Goal: Task Accomplishment & Management: Manage account settings

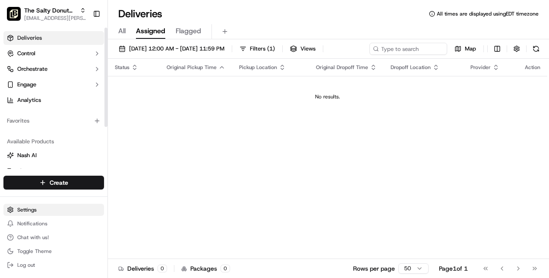
click at [29, 207] on html "The Salty Donut (12 South) [EMAIL_ADDRESS][PERSON_NAME][DOMAIN_NAME] Toggle Sid…" at bounding box center [274, 139] width 549 height 278
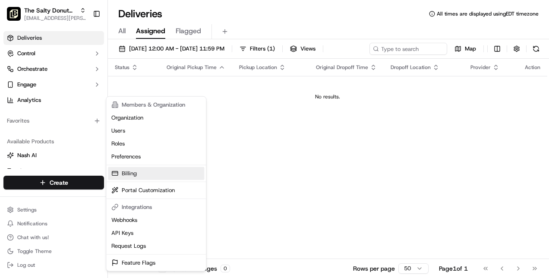
click at [131, 171] on link "Billing" at bounding box center [156, 173] width 96 height 13
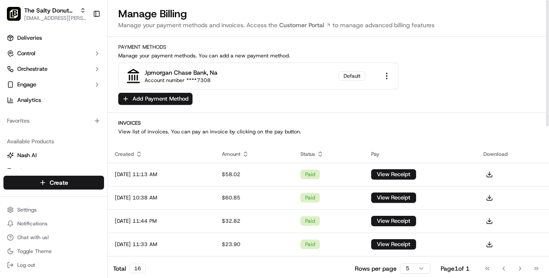
click at [286, 177] on div "$58.02" at bounding box center [254, 174] width 64 height 7
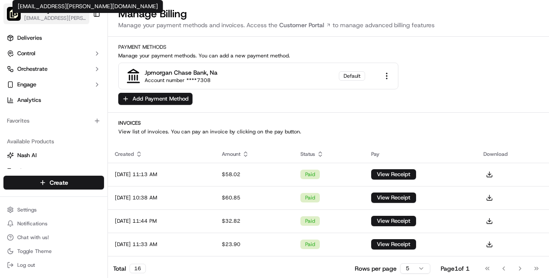
click at [52, 16] on span "[EMAIL_ADDRESS][PERSON_NAME][DOMAIN_NAME]" at bounding box center [55, 18] width 62 height 7
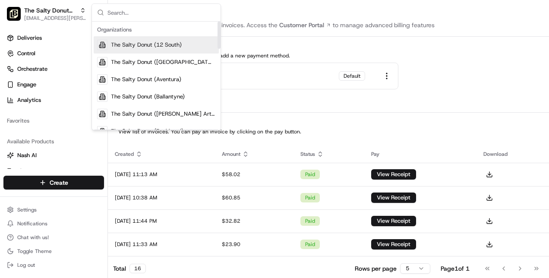
click at [119, 41] on span "The Salty Donut (12 South)" at bounding box center [146, 45] width 71 height 8
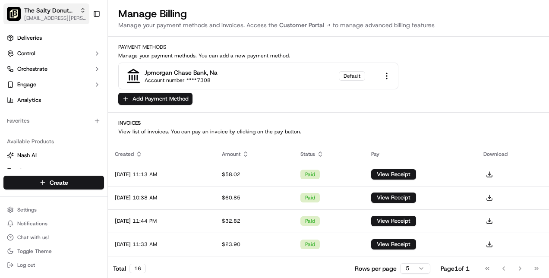
click at [80, 9] on icon "button" at bounding box center [83, 10] width 6 height 6
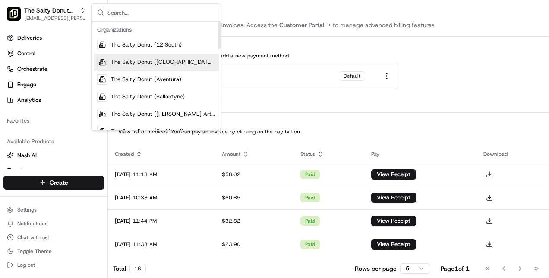
click at [114, 62] on span "The Salty Donut ([GEOGRAPHIC_DATA])" at bounding box center [163, 62] width 105 height 8
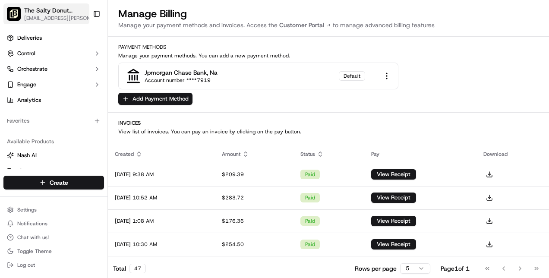
click at [72, 8] on span "The Salty Donut ([GEOGRAPHIC_DATA])" at bounding box center [56, 10] width 64 height 9
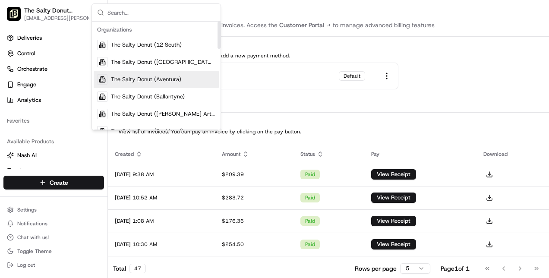
click at [131, 74] on div "The Salty Donut (Aventura)" at bounding box center [156, 79] width 125 height 17
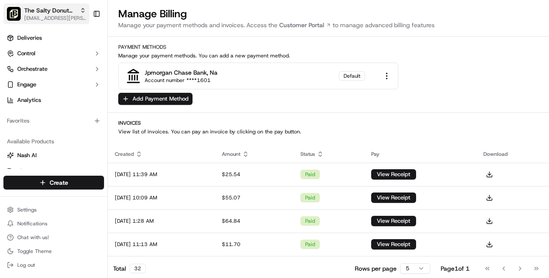
click at [82, 10] on icon "button" at bounding box center [83, 10] width 6 height 6
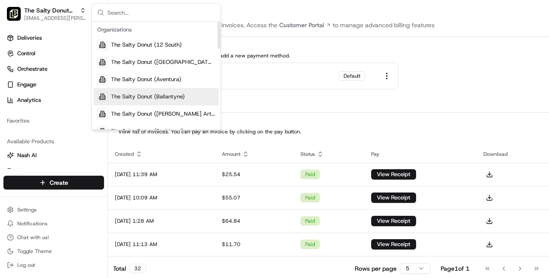
click at [128, 97] on span "The Salty Donut (Ballantyne)" at bounding box center [148, 97] width 74 height 8
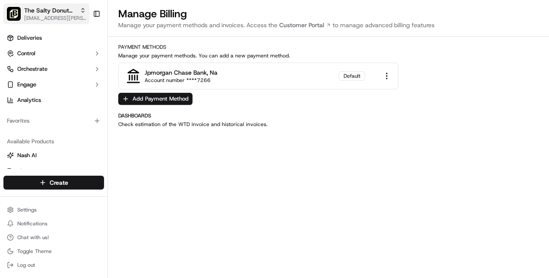
click at [84, 10] on icon "button" at bounding box center [83, 10] width 6 height 6
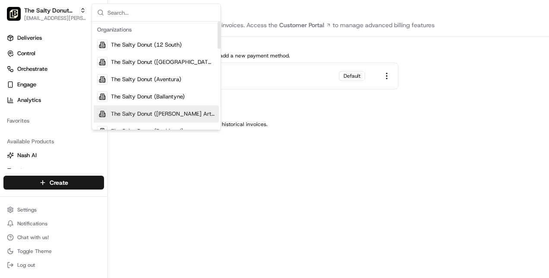
click at [110, 112] on div "The Salty Donut ([PERSON_NAME] Arts)" at bounding box center [156, 113] width 125 height 17
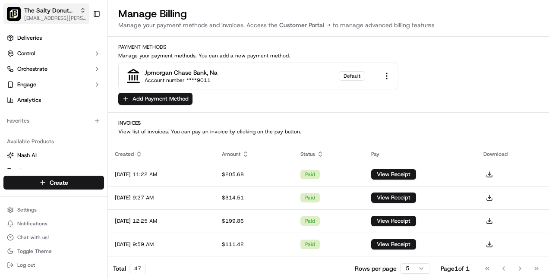
click at [79, 16] on span "[EMAIL_ADDRESS][PERSON_NAME][DOMAIN_NAME]" at bounding box center [55, 18] width 62 height 7
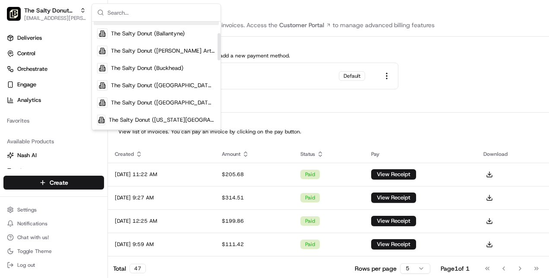
scroll to position [64, 0]
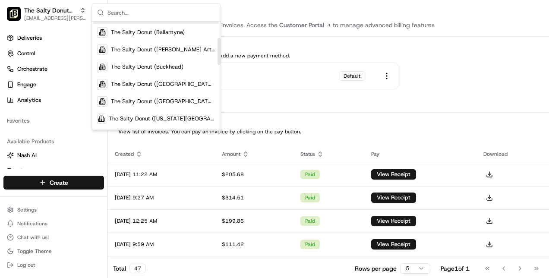
drag, startPoint x: 219, startPoint y: 33, endPoint x: 220, endPoint y: 49, distance: 16.0
click at [220, 49] on div "Suggestions" at bounding box center [219, 51] width 3 height 27
click at [182, 65] on span "The Salty Donut (Buckhead)" at bounding box center [147, 67] width 73 height 8
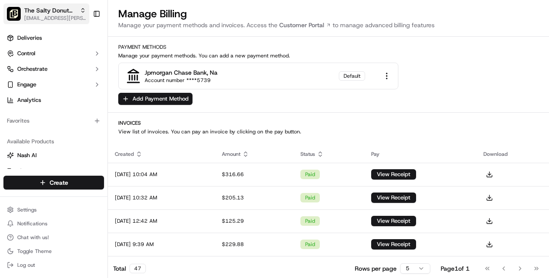
click at [83, 7] on div "The Salty Donut (Buckhead)" at bounding box center [55, 10] width 62 height 9
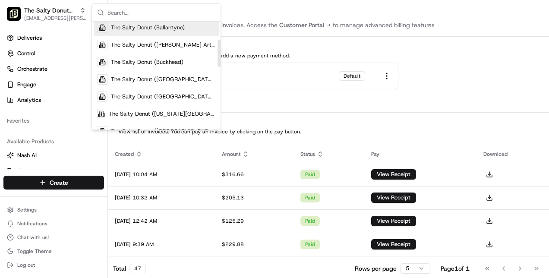
scroll to position [73, 0]
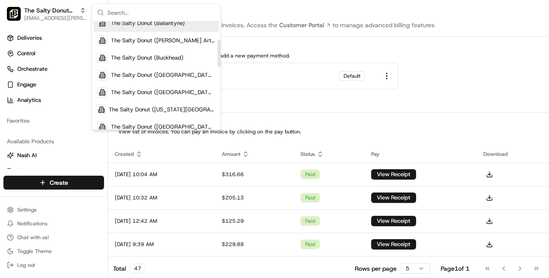
drag, startPoint x: 219, startPoint y: 36, endPoint x: 219, endPoint y: 54, distance: 18.1
click at [219, 54] on div "Suggestions" at bounding box center [219, 53] width 3 height 27
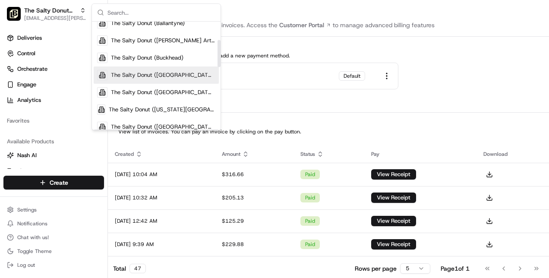
click at [183, 76] on span "The Salty Donut ([GEOGRAPHIC_DATA])" at bounding box center [163, 75] width 105 height 8
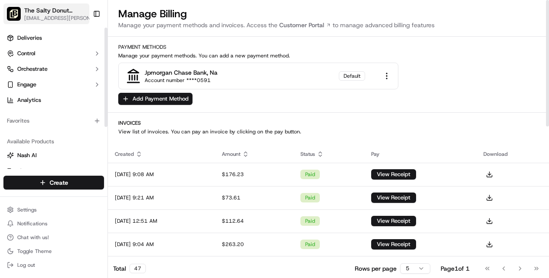
click at [81, 15] on span "[EMAIL_ADDRESS][PERSON_NAME][DOMAIN_NAME]" at bounding box center [60, 18] width 73 height 7
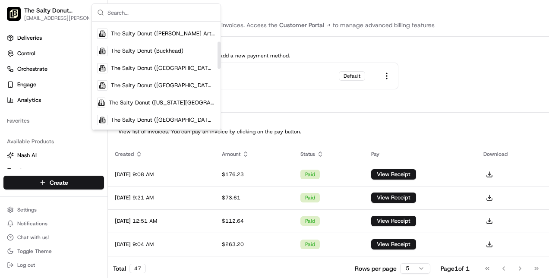
scroll to position [81, 0]
click at [218, 56] on div "Suggestions" at bounding box center [219, 55] width 3 height 27
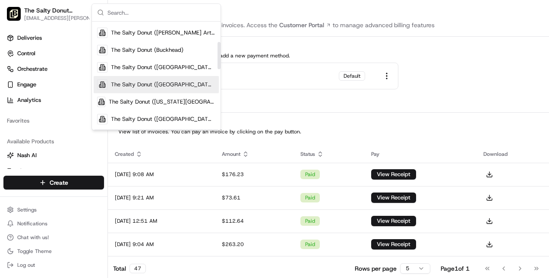
click at [178, 81] on span "The Salty Donut ([GEOGRAPHIC_DATA])" at bounding box center [163, 85] width 105 height 8
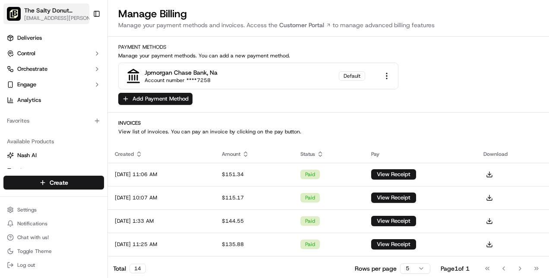
click at [73, 10] on span "The Salty Donut ([GEOGRAPHIC_DATA])" at bounding box center [56, 10] width 64 height 9
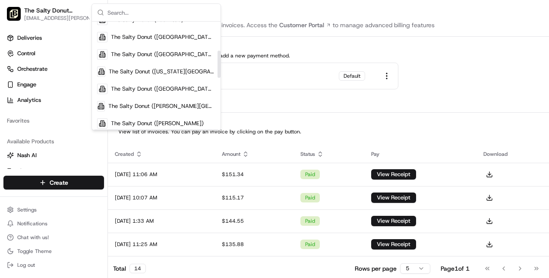
scroll to position [117, 0]
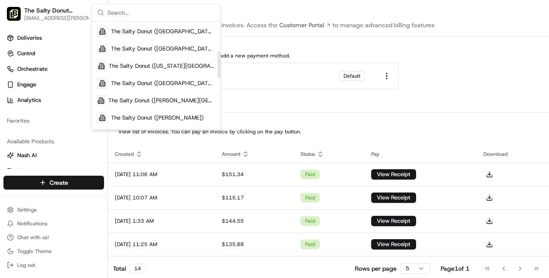
drag, startPoint x: 219, startPoint y: 34, endPoint x: 216, endPoint y: 63, distance: 29.6
click at [218, 63] on div "Suggestions" at bounding box center [219, 64] width 3 height 27
click at [190, 63] on span "The Salty Donut ([US_STATE][GEOGRAPHIC_DATA])" at bounding box center [162, 66] width 107 height 8
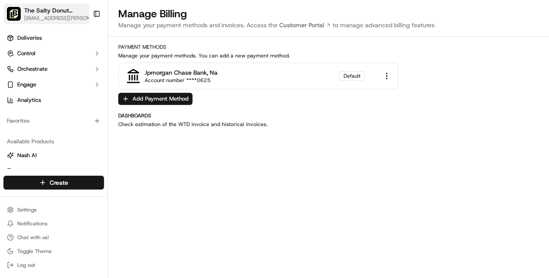
click at [74, 12] on span "The Salty Donut ([US_STATE][GEOGRAPHIC_DATA])" at bounding box center [55, 10] width 62 height 9
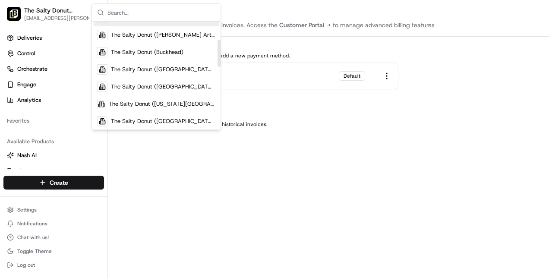
scroll to position [88, 0]
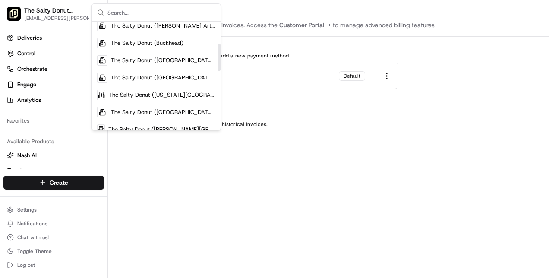
drag, startPoint x: 218, startPoint y: 34, endPoint x: 216, endPoint y: 56, distance: 22.1
click at [218, 56] on div "Suggestions" at bounding box center [219, 57] width 3 height 27
click at [168, 110] on span "The Salty Donut ([GEOGRAPHIC_DATA])" at bounding box center [163, 112] width 105 height 8
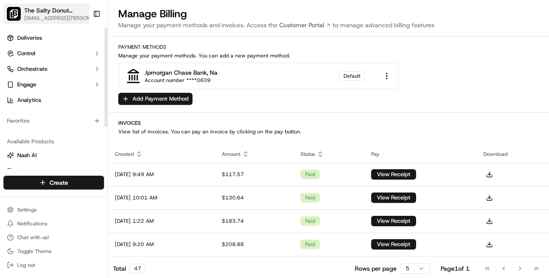
click at [76, 13] on span "The Salty Donut ([GEOGRAPHIC_DATA])" at bounding box center [56, 10] width 64 height 9
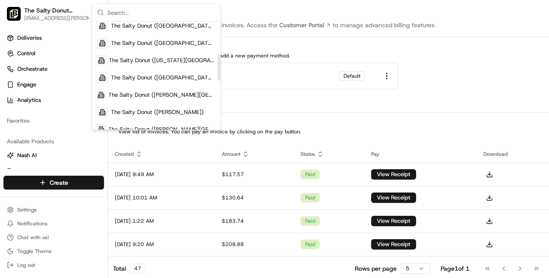
scroll to position [127, 0]
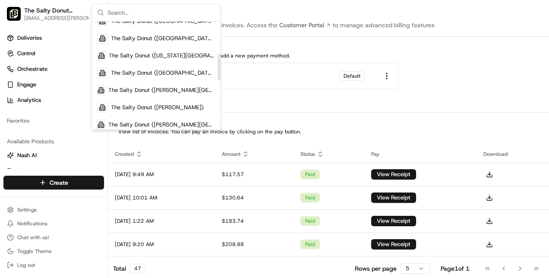
drag, startPoint x: 219, startPoint y: 32, endPoint x: 216, endPoint y: 64, distance: 32.2
click at [218, 64] on div "Suggestions" at bounding box center [219, 67] width 3 height 27
click at [171, 87] on span "The Salty Donut ([PERSON_NAME][GEOGRAPHIC_DATA])" at bounding box center [161, 90] width 107 height 8
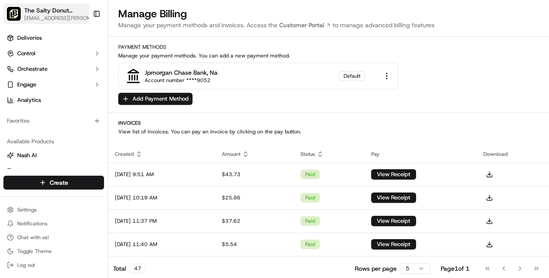
click at [89, 12] on icon "button" at bounding box center [92, 10] width 6 height 6
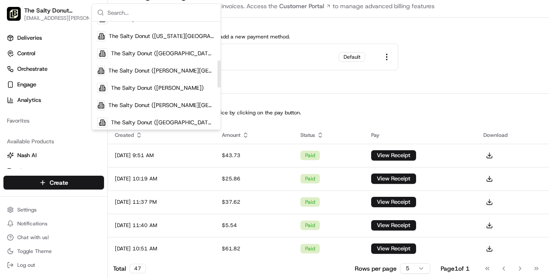
scroll to position [161, 0]
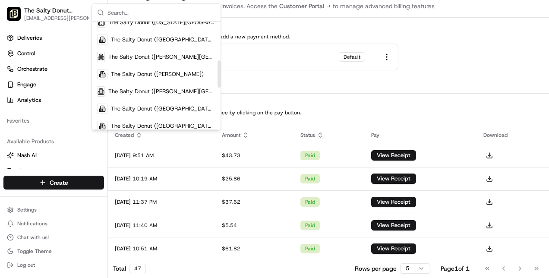
drag, startPoint x: 219, startPoint y: 35, endPoint x: 219, endPoint y: 75, distance: 40.2
click at [219, 75] on div "Suggestions" at bounding box center [219, 73] width 3 height 27
click at [168, 73] on span "The Salty Donut ([PERSON_NAME])" at bounding box center [157, 74] width 93 height 8
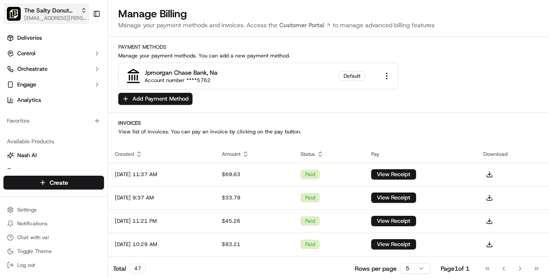
click at [78, 10] on div "The Salty Donut ([PERSON_NAME])" at bounding box center [55, 10] width 63 height 9
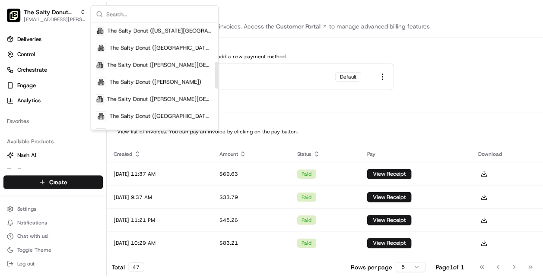
scroll to position [156, 0]
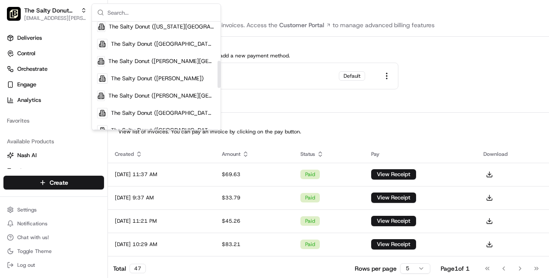
drag, startPoint x: 219, startPoint y: 31, endPoint x: 217, endPoint y: 70, distance: 39.3
click at [218, 70] on div "Suggestions" at bounding box center [219, 74] width 3 height 27
click at [187, 95] on span "The Salty Donut ([PERSON_NAME][GEOGRAPHIC_DATA])" at bounding box center [161, 96] width 107 height 8
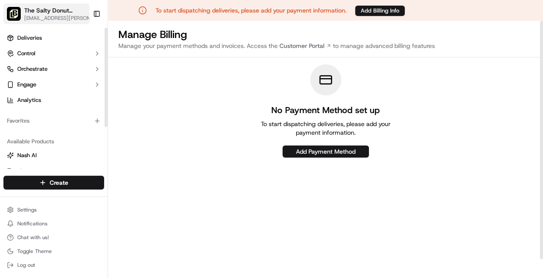
click at [89, 11] on icon "button" at bounding box center [92, 10] width 6 height 6
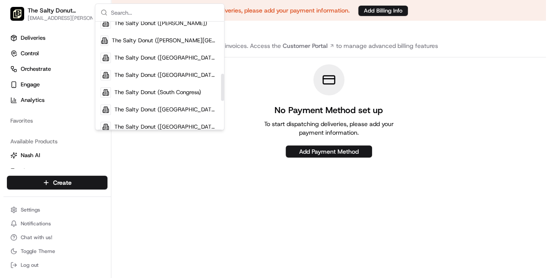
scroll to position [208, 0]
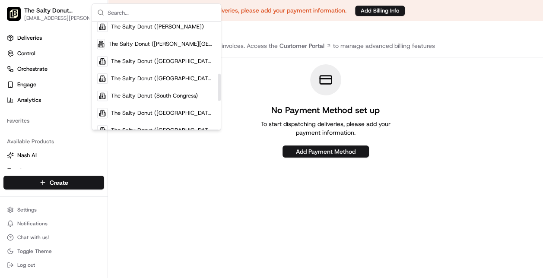
drag, startPoint x: 220, startPoint y: 40, endPoint x: 221, endPoint y: 92, distance: 52.3
click at [221, 92] on div "Suggestions" at bounding box center [219, 87] width 3 height 27
click at [179, 60] on span "The Salty Donut ([GEOGRAPHIC_DATA])" at bounding box center [163, 61] width 105 height 8
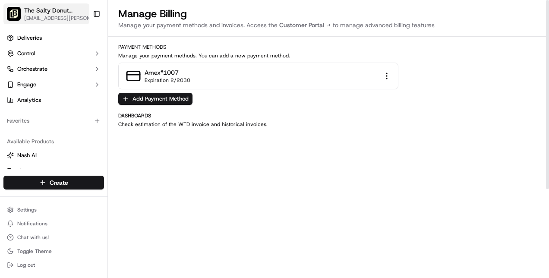
click at [92, 10] on icon "button" at bounding box center [95, 10] width 6 height 6
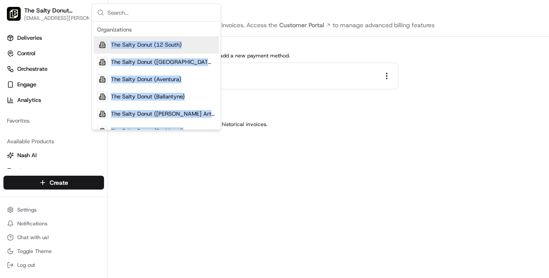
drag, startPoint x: 221, startPoint y: 32, endPoint x: 220, endPoint y: 76, distance: 44.1
click at [220, 76] on div "Organizations The Salty Donut (12 South) The Salty Donut ([GEOGRAPHIC_DATA]) Th…" at bounding box center [157, 66] width 130 height 127
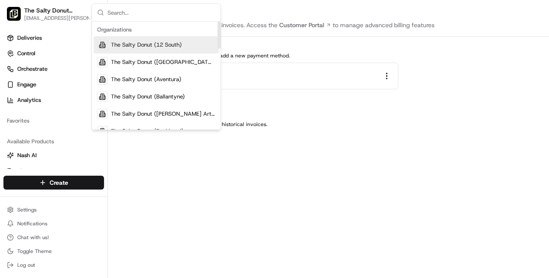
drag, startPoint x: 220, startPoint y: 76, endPoint x: 188, endPoint y: 12, distance: 71.5
click at [188, 12] on input "text" at bounding box center [162, 12] width 108 height 17
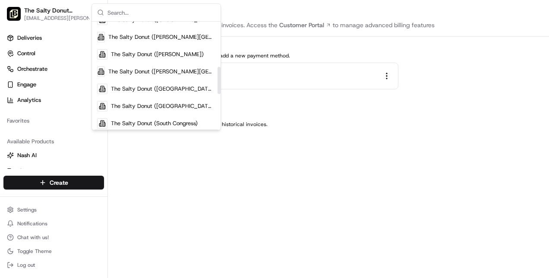
scroll to position [181, 0]
drag, startPoint x: 220, startPoint y: 35, endPoint x: 219, endPoint y: 80, distance: 45.8
click at [219, 80] on div "Suggestions" at bounding box center [219, 80] width 3 height 27
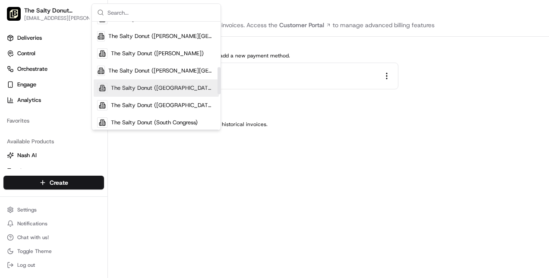
click at [181, 87] on span "The Salty Donut ([GEOGRAPHIC_DATA])" at bounding box center [163, 88] width 105 height 8
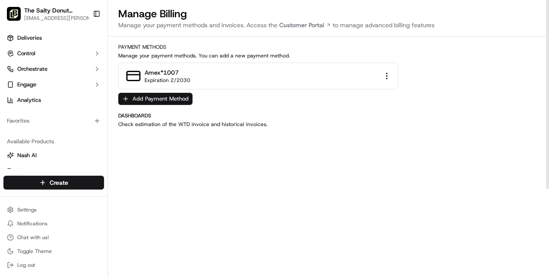
click at [179, 98] on button "Add Payment Method" at bounding box center [155, 99] width 74 height 12
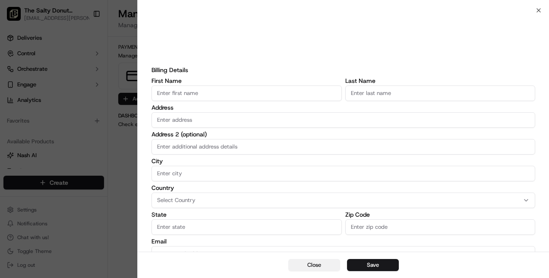
click at [321, 265] on button "Close" at bounding box center [315, 265] width 52 height 12
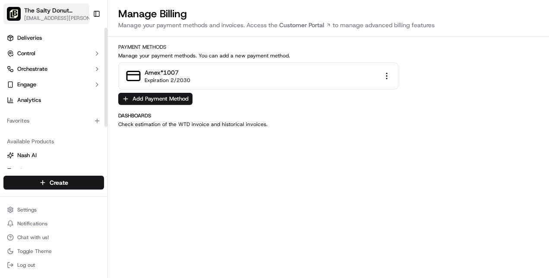
click at [62, 15] on span "[EMAIL_ADDRESS][PERSON_NAME][DOMAIN_NAME]" at bounding box center [60, 18] width 73 height 7
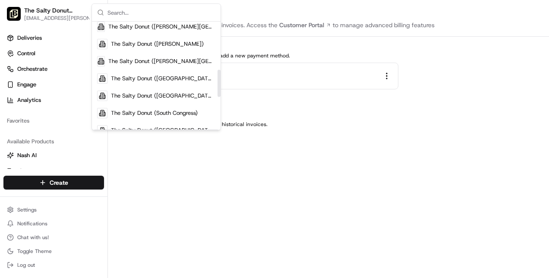
scroll to position [192, 0]
drag, startPoint x: 219, startPoint y: 40, endPoint x: 223, endPoint y: 88, distance: 48.6
click at [221, 88] on div "Suggestions" at bounding box center [219, 83] width 3 height 27
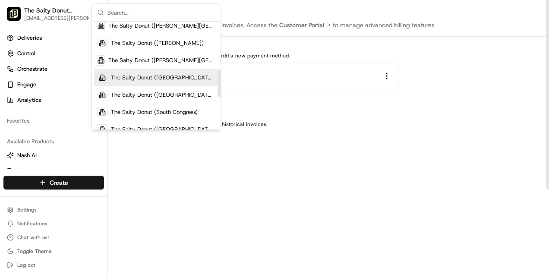
click at [187, 79] on span "The Salty Donut ([GEOGRAPHIC_DATA])" at bounding box center [163, 78] width 105 height 8
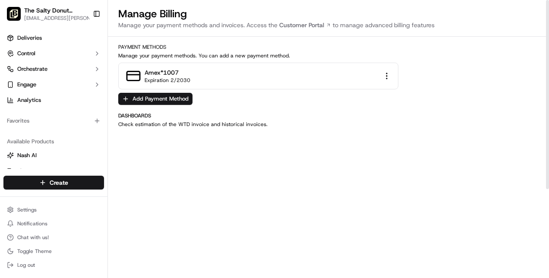
scroll to position [131, 0]
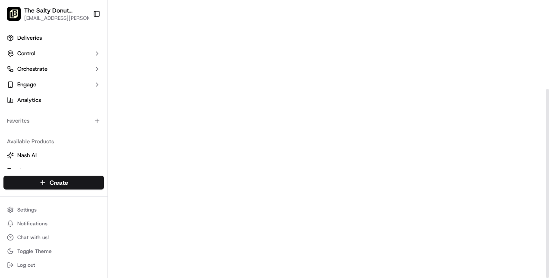
drag, startPoint x: 548, startPoint y: 206, endPoint x: 549, endPoint y: 242, distance: 36.3
click at [549, 242] on div at bounding box center [547, 139] width 3 height 278
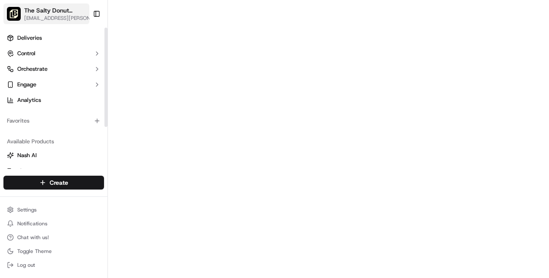
click at [65, 10] on span "The Salty Donut ([GEOGRAPHIC_DATA])" at bounding box center [56, 10] width 64 height 9
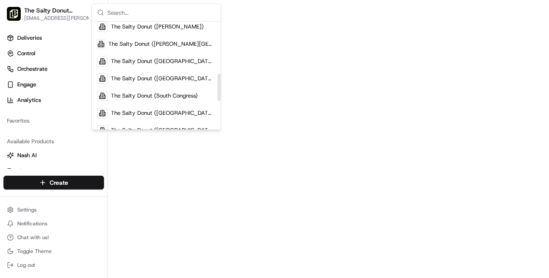
scroll to position [209, 0]
drag, startPoint x: 220, startPoint y: 35, endPoint x: 224, endPoint y: 87, distance: 52.4
click at [221, 87] on div "Suggestions" at bounding box center [219, 87] width 3 height 27
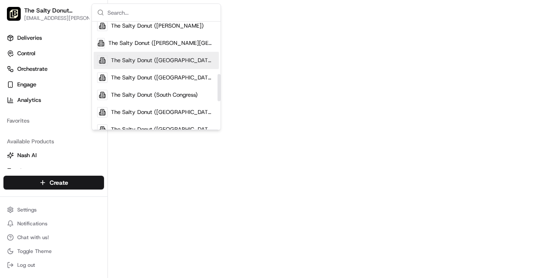
click at [188, 60] on span "The Salty Donut ([GEOGRAPHIC_DATA])" at bounding box center [163, 61] width 105 height 8
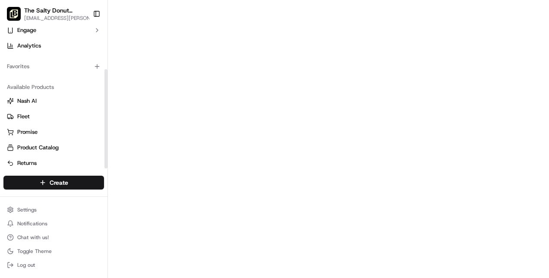
scroll to position [59, 0]
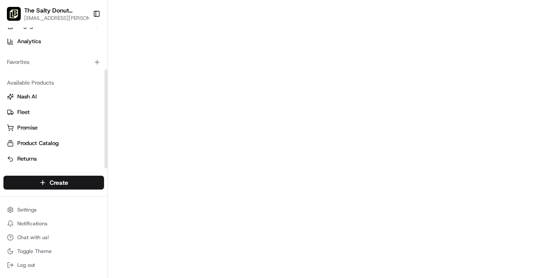
drag, startPoint x: 105, startPoint y: 101, endPoint x: 112, endPoint y: 154, distance: 53.1
click at [108, 154] on div at bounding box center [106, 118] width 3 height 99
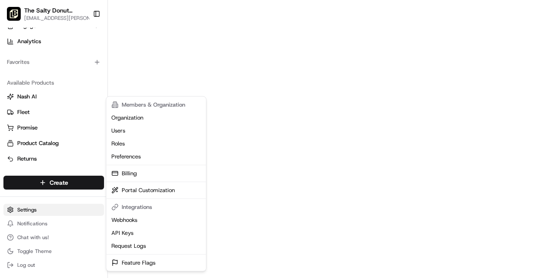
click at [88, 210] on html "The Salty Donut (Plaza Midwood) sarly.robleto@saltydonut.com Toggle Sidebar Del…" at bounding box center [274, 139] width 549 height 278
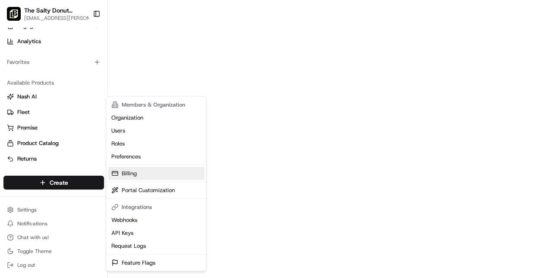
click at [144, 170] on link "Billing" at bounding box center [156, 173] width 96 height 13
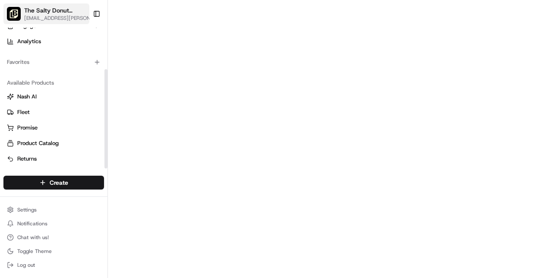
click at [83, 13] on div "The Salty Donut ([GEOGRAPHIC_DATA])" at bounding box center [60, 10] width 73 height 9
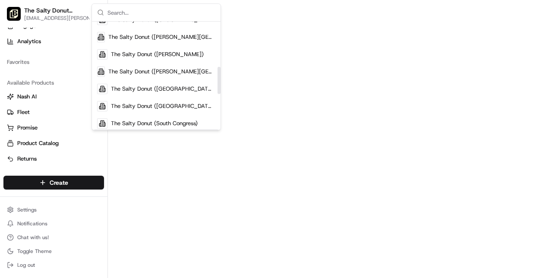
scroll to position [179, 0]
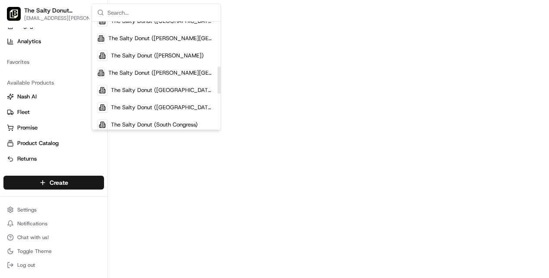
drag, startPoint x: 218, startPoint y: 40, endPoint x: 222, endPoint y: 85, distance: 45.1
click at [221, 85] on div "Suggestions" at bounding box center [219, 80] width 3 height 27
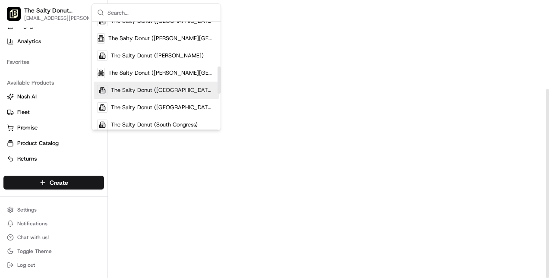
click at [190, 87] on span "The Salty Donut ([GEOGRAPHIC_DATA])" at bounding box center [163, 90] width 105 height 8
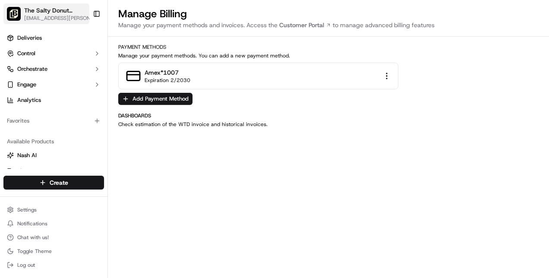
click at [93, 11] on icon "button" at bounding box center [94, 11] width 3 height 1
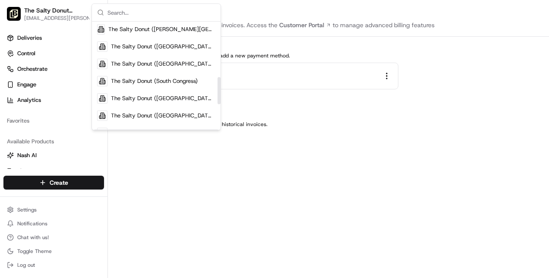
scroll to position [222, 0]
drag, startPoint x: 219, startPoint y: 31, endPoint x: 219, endPoint y: 86, distance: 55.3
click at [219, 86] on div "Suggestions" at bounding box center [219, 90] width 3 height 27
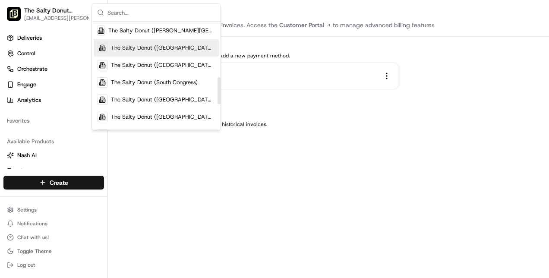
click at [183, 46] on span "The Salty Donut ([GEOGRAPHIC_DATA])" at bounding box center [163, 48] width 105 height 8
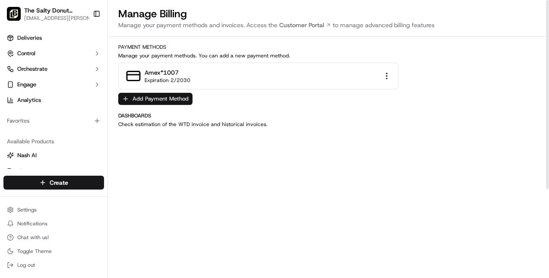
click at [173, 98] on button "Add Payment Method" at bounding box center [155, 99] width 74 height 12
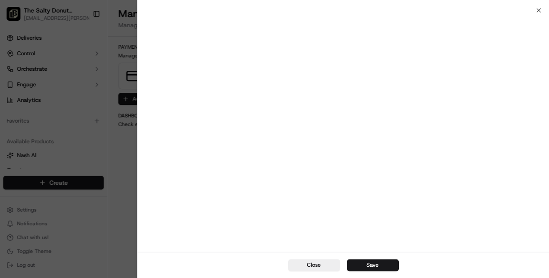
scroll to position [0, 0]
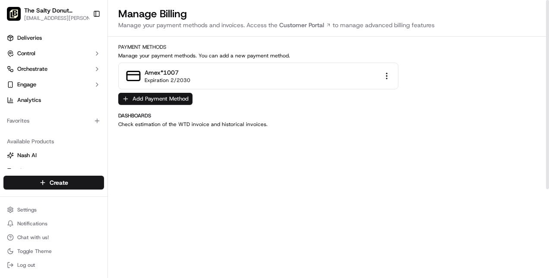
click at [174, 97] on button "Add Payment Method" at bounding box center [155, 99] width 74 height 12
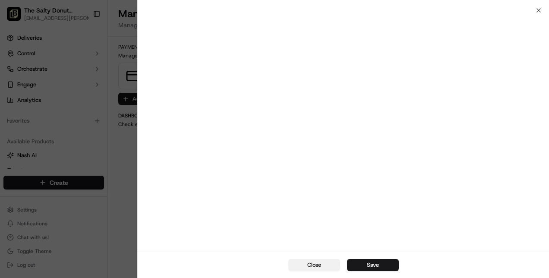
click at [308, 265] on button "Close" at bounding box center [315, 265] width 52 height 12
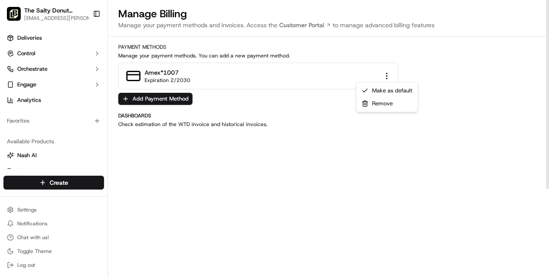
click at [391, 75] on html "The Salty Donut ([GEOGRAPHIC_DATA]) [EMAIL_ADDRESS][PERSON_NAME][DOMAIN_NAME] T…" at bounding box center [274, 139] width 549 height 278
click at [167, 98] on html "The Salty Donut ([GEOGRAPHIC_DATA]) [EMAIL_ADDRESS][PERSON_NAME][DOMAIN_NAME] T…" at bounding box center [274, 139] width 549 height 278
click at [167, 98] on button "Add Payment Method" at bounding box center [155, 99] width 74 height 12
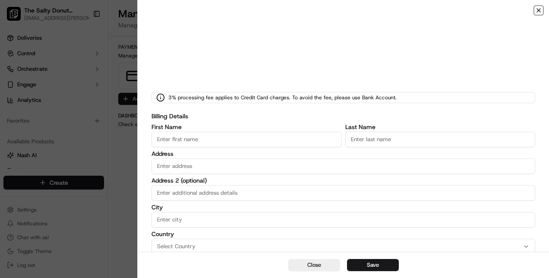
click at [540, 10] on icon "button" at bounding box center [538, 10] width 3 height 3
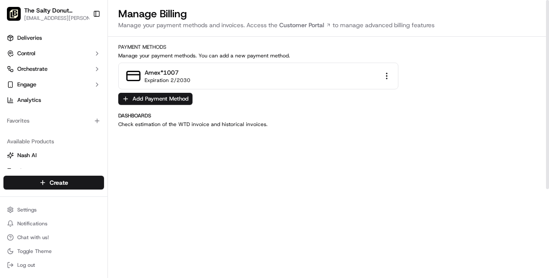
click at [346, 72] on div "amex *1007 Expiration 2/2030" at bounding box center [258, 76] width 280 height 27
click at [175, 95] on button "Add Payment Method" at bounding box center [155, 99] width 74 height 12
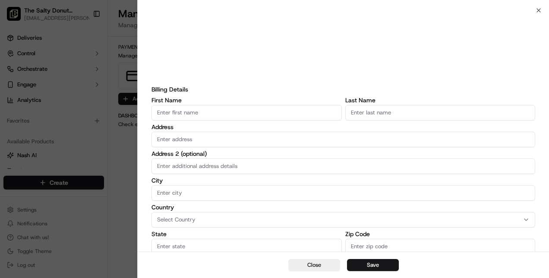
click at [254, 110] on input "First Name" at bounding box center [247, 113] width 190 height 16
click at [220, 109] on input "First Name" at bounding box center [247, 113] width 190 height 16
type input "Accounts Payable"
type input "[STREET_ADDRESS][PERSON_NAME][PERSON_NAME]"
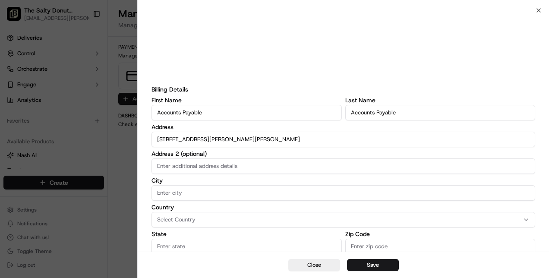
type input "Unit 213"
type input "Coral Gables"
type input "FL"
type input "33134"
type input "[EMAIL_ADDRESS][DOMAIN_NAME]"
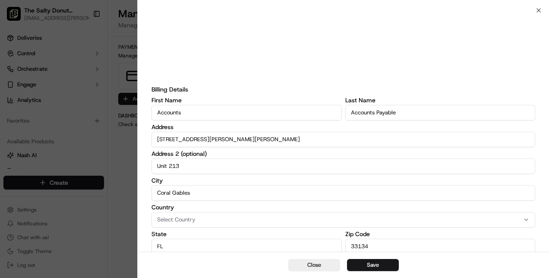
type input "Accounts"
click at [379, 109] on input "Accounts Payable" at bounding box center [441, 113] width 190 height 16
click at [377, 109] on input "Accounts Payable" at bounding box center [441, 113] width 190 height 16
type input "Payable"
click at [187, 213] on button "Select Country" at bounding box center [344, 220] width 384 height 16
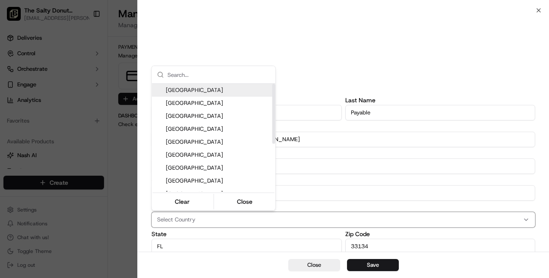
click at [203, 87] on span "[GEOGRAPHIC_DATA]" at bounding box center [219, 90] width 106 height 8
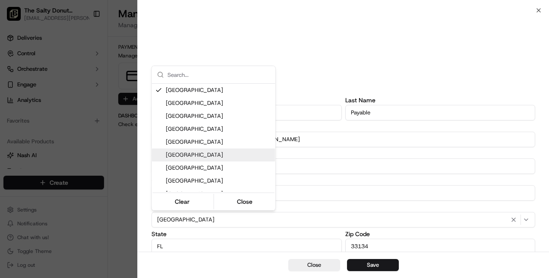
click at [380, 266] on div at bounding box center [274, 139] width 549 height 278
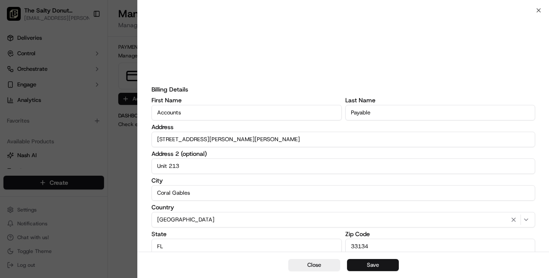
click at [368, 262] on button "Save" at bounding box center [373, 265] width 52 height 12
click at [255, 240] on input "FL" at bounding box center [247, 247] width 190 height 16
click at [540, 147] on div "Billing Details First Name Accounts Last Name Payable Address [STREET_ADDRESS][…" at bounding box center [344, 223] width 412 height 427
click at [371, 265] on button "Save" at bounding box center [373, 265] width 52 height 12
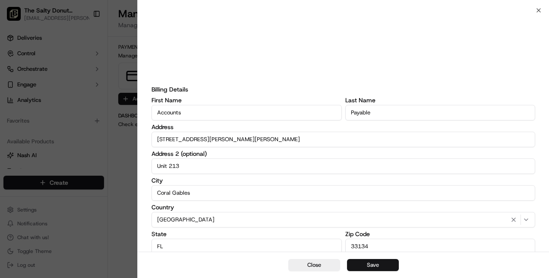
click at [374, 268] on button "Save" at bounding box center [373, 265] width 52 height 12
click at [371, 264] on button "Save" at bounding box center [373, 265] width 52 height 12
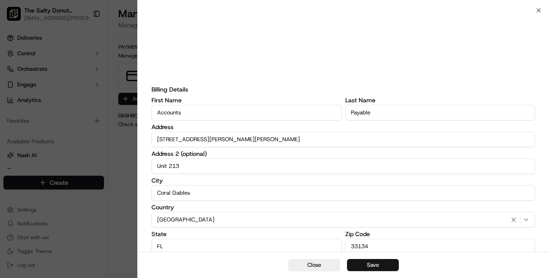
click at [371, 264] on button "Save" at bounding box center [373, 265] width 52 height 12
click at [382, 263] on button "Save" at bounding box center [373, 265] width 52 height 12
click at [373, 265] on button "Save" at bounding box center [373, 265] width 52 height 12
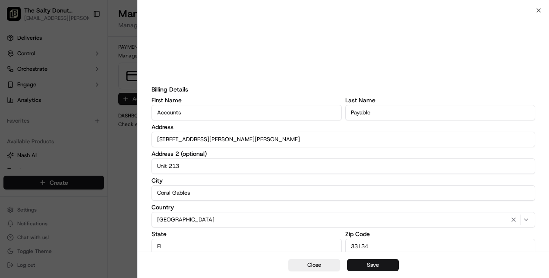
click at [373, 265] on button "Save" at bounding box center [373, 265] width 52 height 12
click at [545, 109] on div "Billing Details First Name Accounts Last Name Payable Address [STREET_ADDRESS][…" at bounding box center [344, 223] width 412 height 427
drag, startPoint x: 444, startPoint y: 91, endPoint x: 443, endPoint y: 79, distance: 12.1
click at [295, 47] on form "Billing Details First Name Accounts Last Name Payable Address [STREET_ADDRESS][…" at bounding box center [344, 164] width 384 height 308
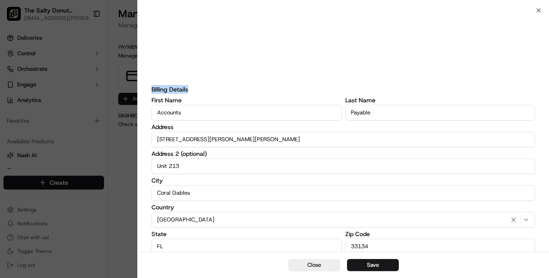
click at [548, 65] on div "Billing Details First Name Accounts Last Name Payable Address [STREET_ADDRESS][…" at bounding box center [344, 223] width 412 height 427
click at [406, 244] on input "33134" at bounding box center [441, 247] width 190 height 16
click at [547, 91] on div "Billing Details First Name Accounts Last Name Payable Address [STREET_ADDRESS][…" at bounding box center [344, 223] width 412 height 427
click at [379, 265] on button "Save" at bounding box center [373, 265] width 52 height 12
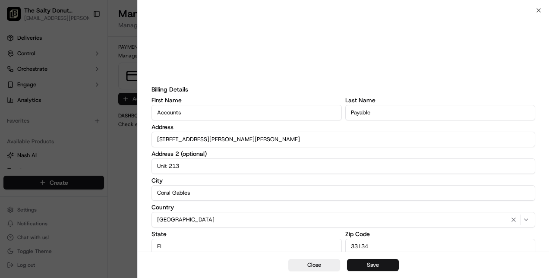
drag, startPoint x: 379, startPoint y: 265, endPoint x: 366, endPoint y: 261, distance: 13.9
click at [366, 261] on button "Save" at bounding box center [373, 265] width 52 height 12
click at [540, 9] on icon "button" at bounding box center [539, 10] width 7 height 7
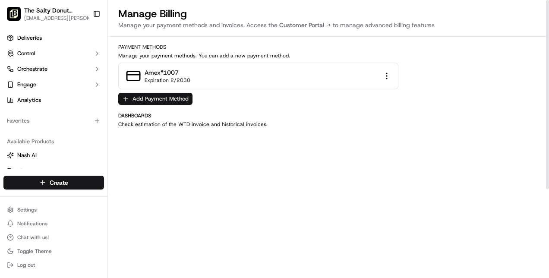
click at [142, 95] on button "Add Payment Method" at bounding box center [155, 99] width 74 height 12
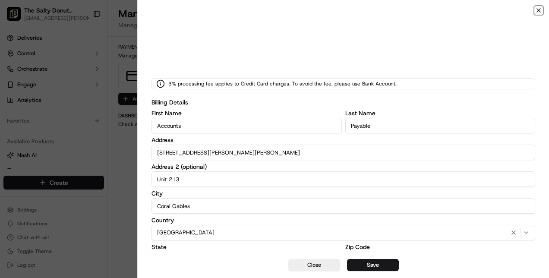
click at [537, 10] on icon "button" at bounding box center [539, 10] width 7 height 7
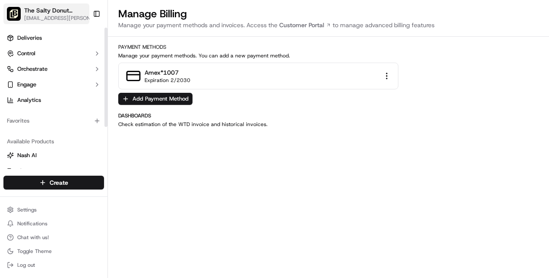
click at [79, 11] on div "The Salty Donut ([GEOGRAPHIC_DATA])" at bounding box center [60, 10] width 73 height 9
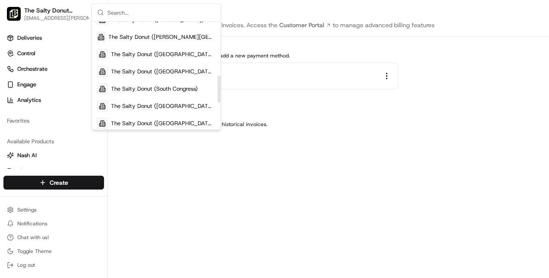
drag, startPoint x: 218, startPoint y: 33, endPoint x: 221, endPoint y: 87, distance: 53.6
click at [221, 87] on div "Suggestions" at bounding box center [219, 89] width 3 height 27
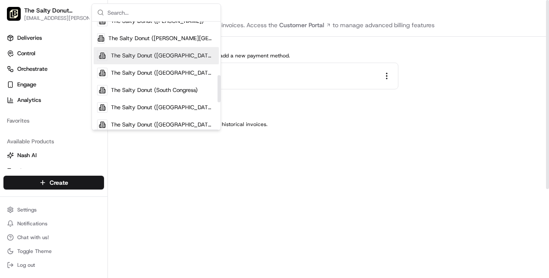
click at [183, 54] on span "The Salty Donut ([GEOGRAPHIC_DATA])" at bounding box center [163, 56] width 105 height 8
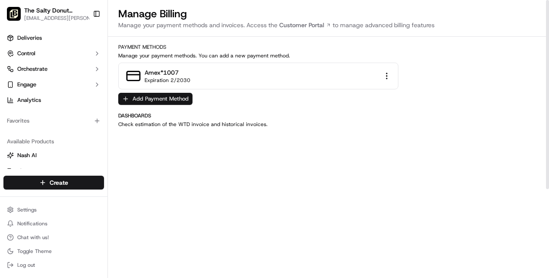
click at [169, 100] on button "Add Payment Method" at bounding box center [155, 99] width 74 height 12
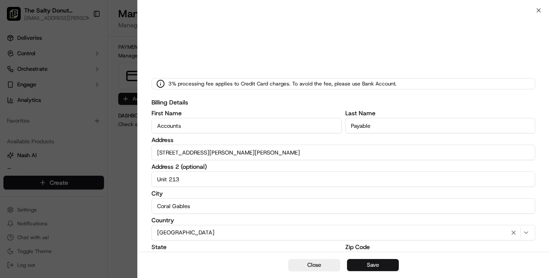
click at [383, 260] on button "Save" at bounding box center [373, 265] width 52 height 12
click at [371, 262] on button "Save" at bounding box center [373, 265] width 52 height 12
click at [372, 265] on button "Save" at bounding box center [373, 265] width 52 height 12
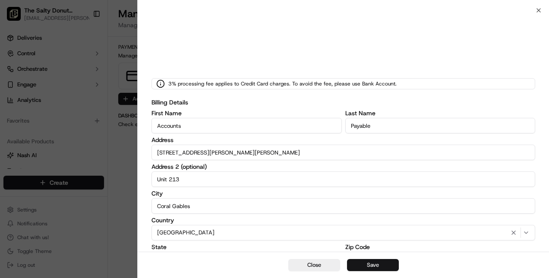
click at [372, 265] on button "Save" at bounding box center [373, 265] width 52 height 12
click at [538, 8] on icon "button" at bounding box center [539, 10] width 7 height 7
